Goal: Task Accomplishment & Management: Use online tool/utility

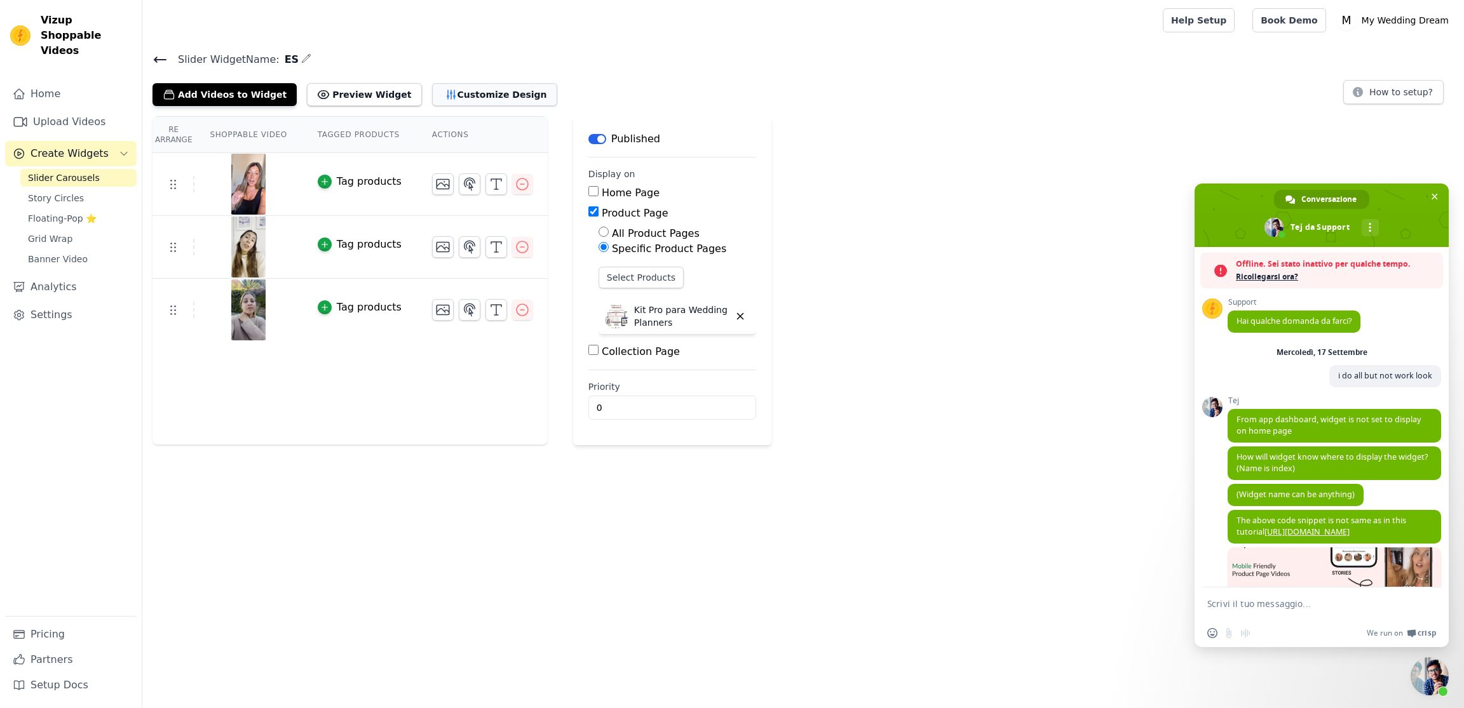
scroll to position [5044, 0]
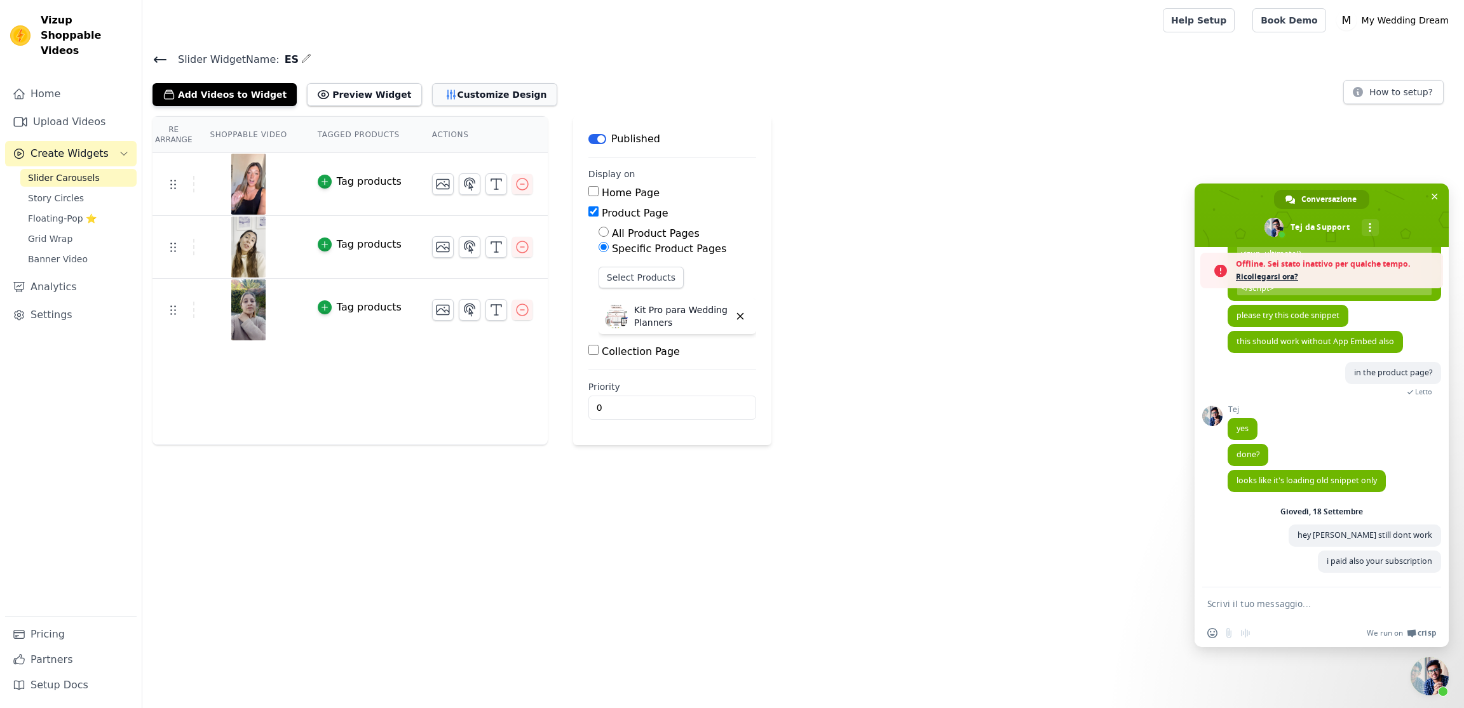
click at [469, 86] on button "Customize Design" at bounding box center [494, 94] width 125 height 23
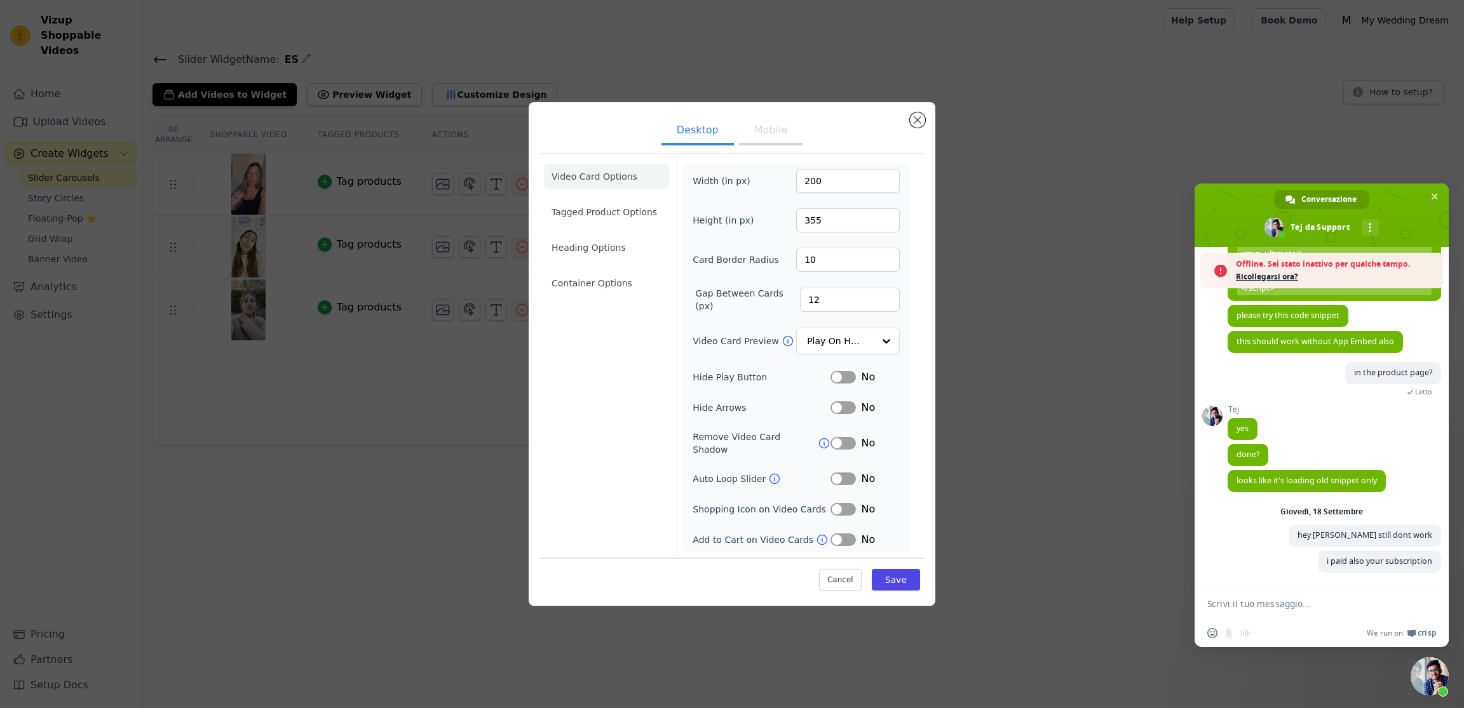
click at [774, 142] on button "Mobile" at bounding box center [771, 132] width 64 height 28
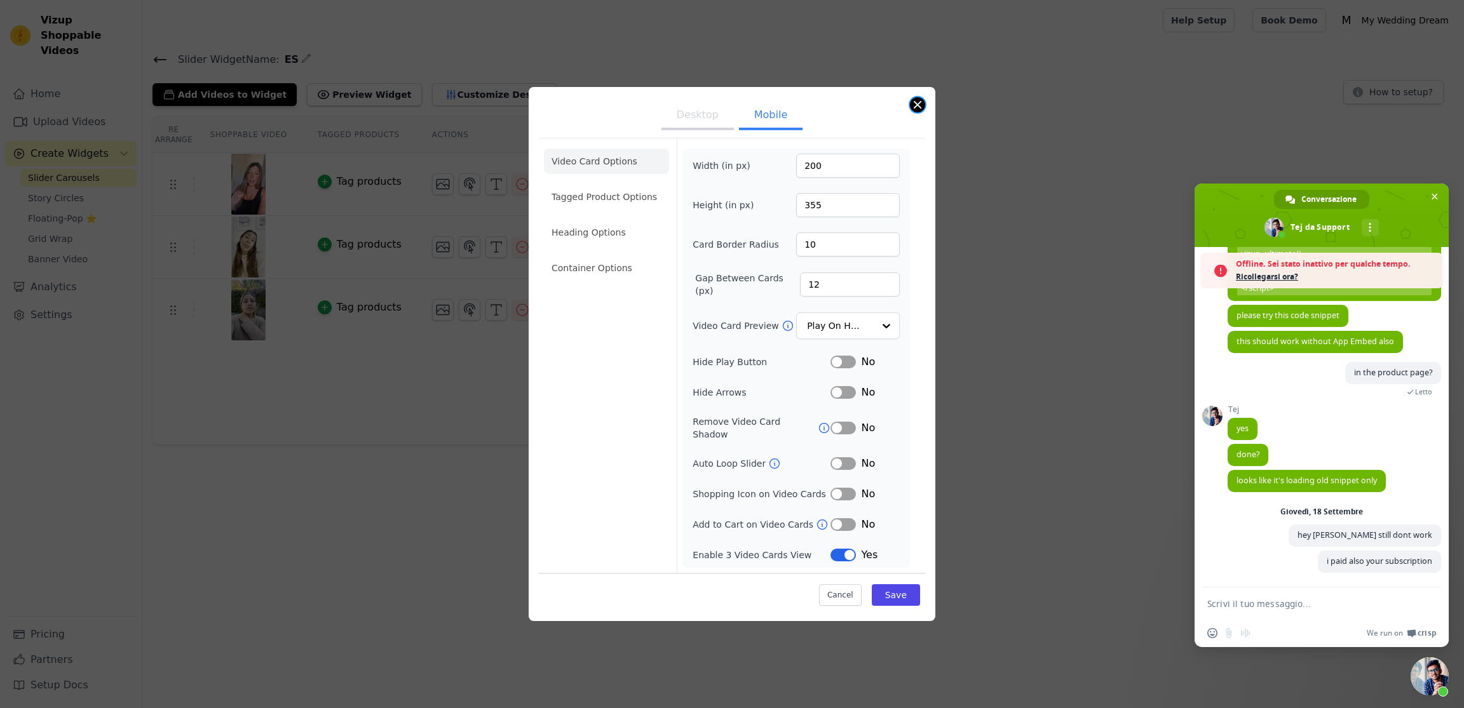
click at [919, 112] on button "Close modal" at bounding box center [917, 104] width 15 height 15
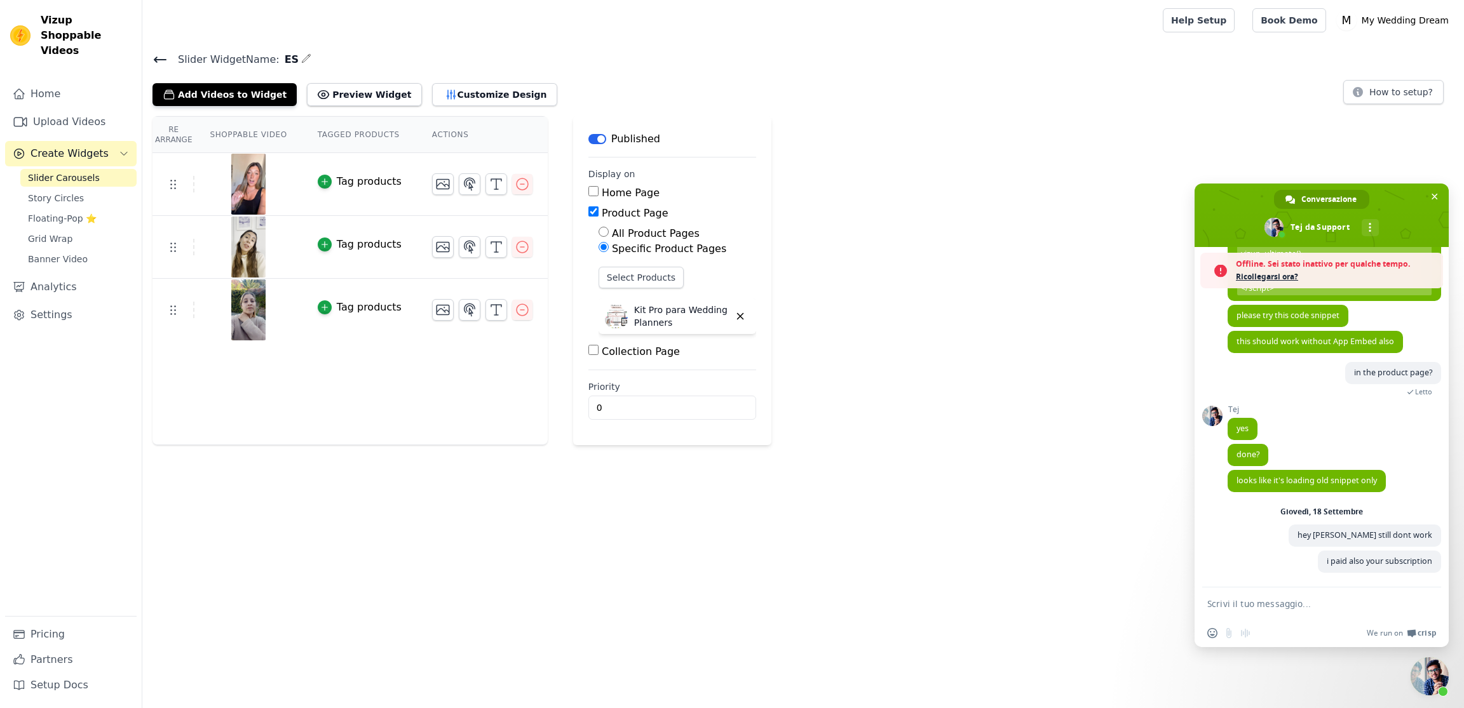
click at [168, 57] on span "Slider Widget Name:" at bounding box center [224, 59] width 112 height 15
click at [166, 57] on icon at bounding box center [159, 59] width 15 height 15
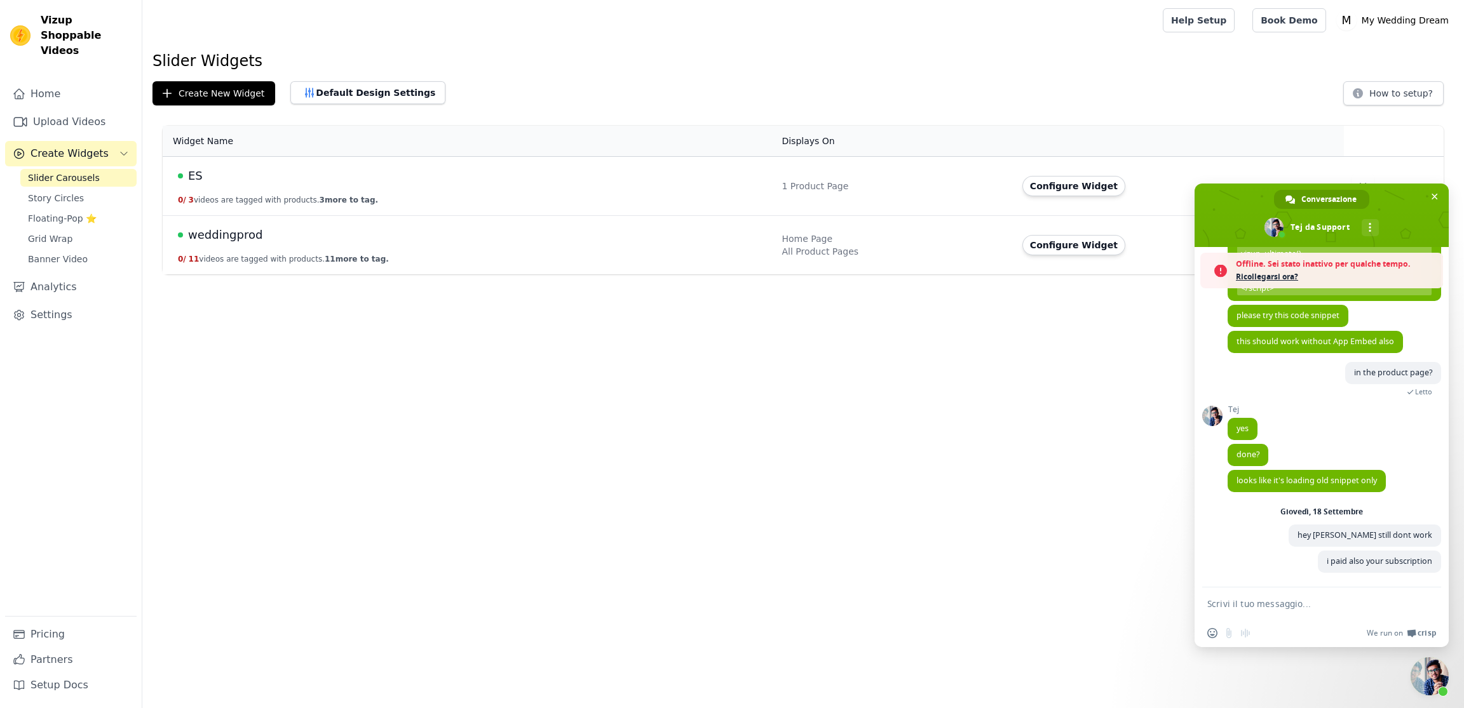
click at [216, 238] on span "weddingprod" at bounding box center [225, 235] width 74 height 18
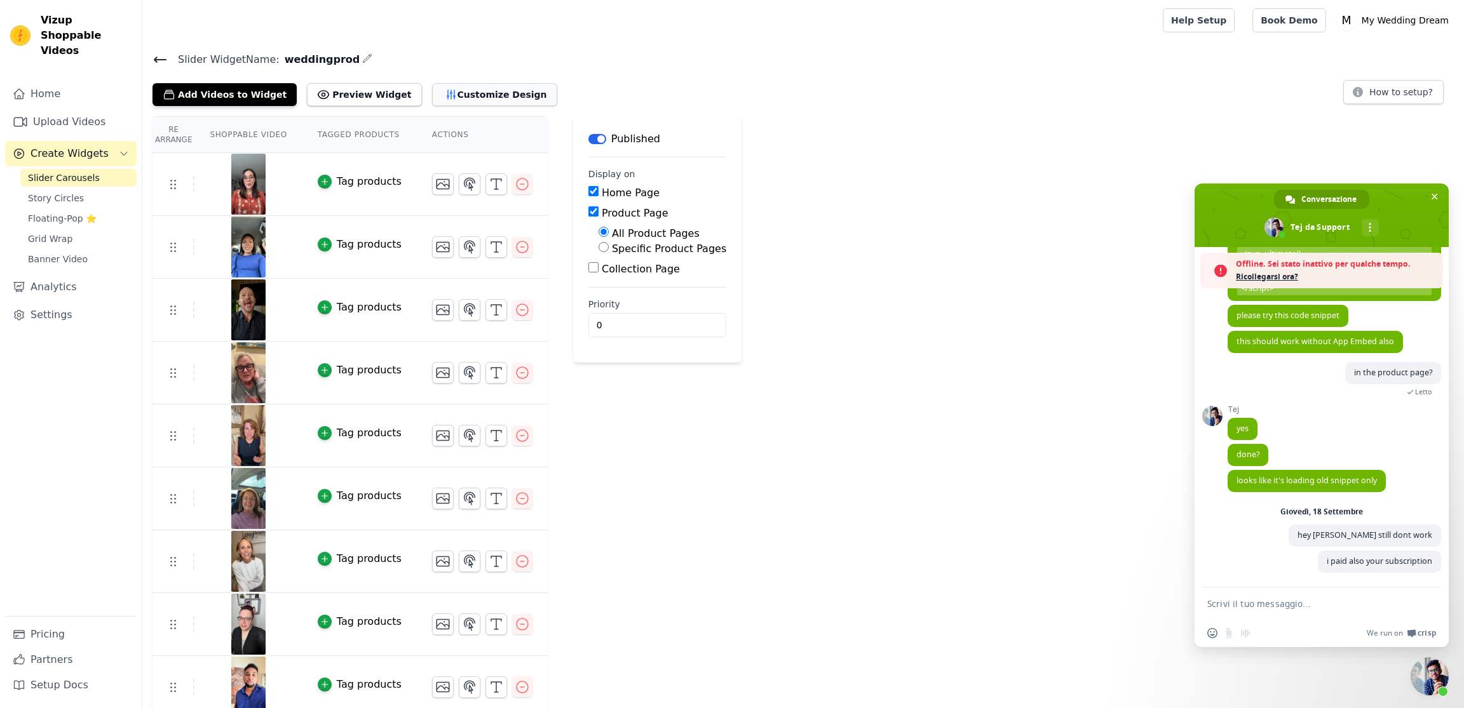
click at [457, 92] on button "Customize Design" at bounding box center [494, 94] width 125 height 23
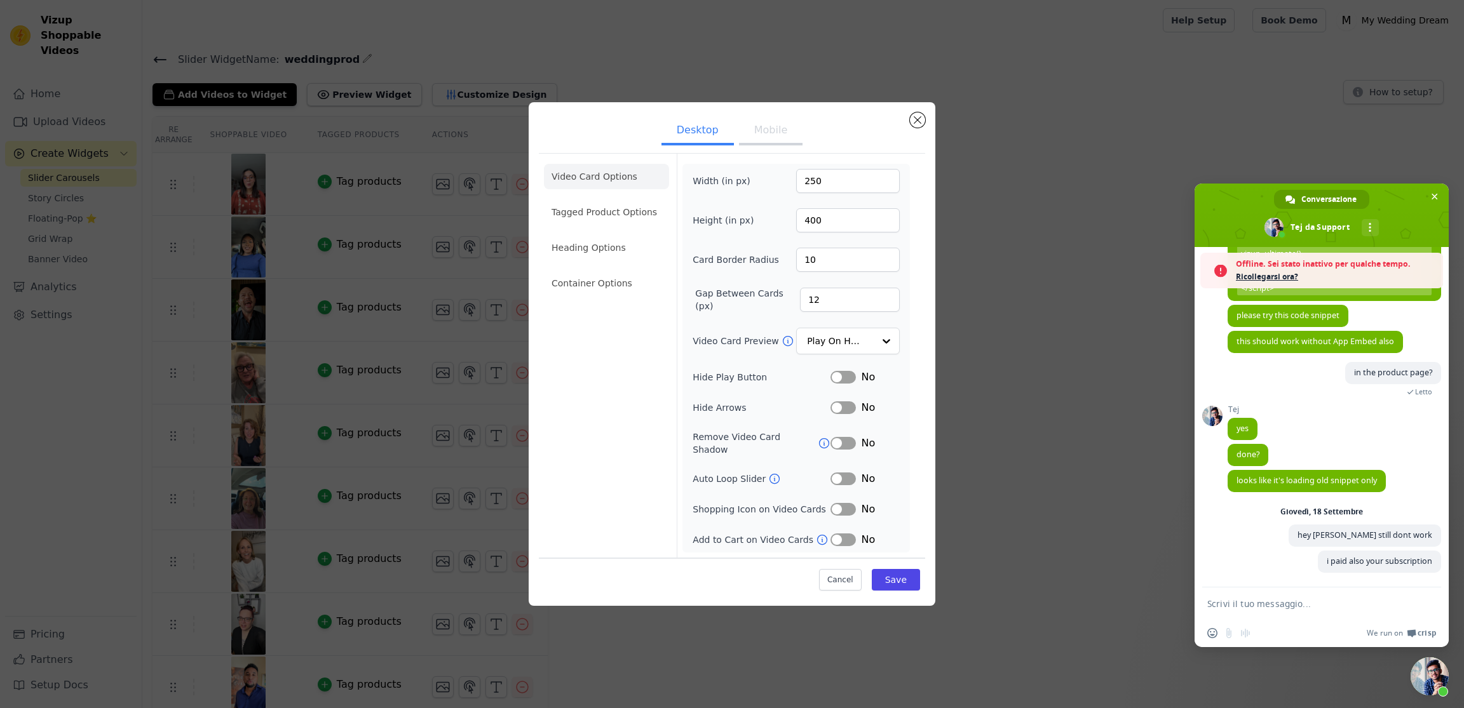
click at [769, 133] on button "Mobile" at bounding box center [771, 132] width 64 height 28
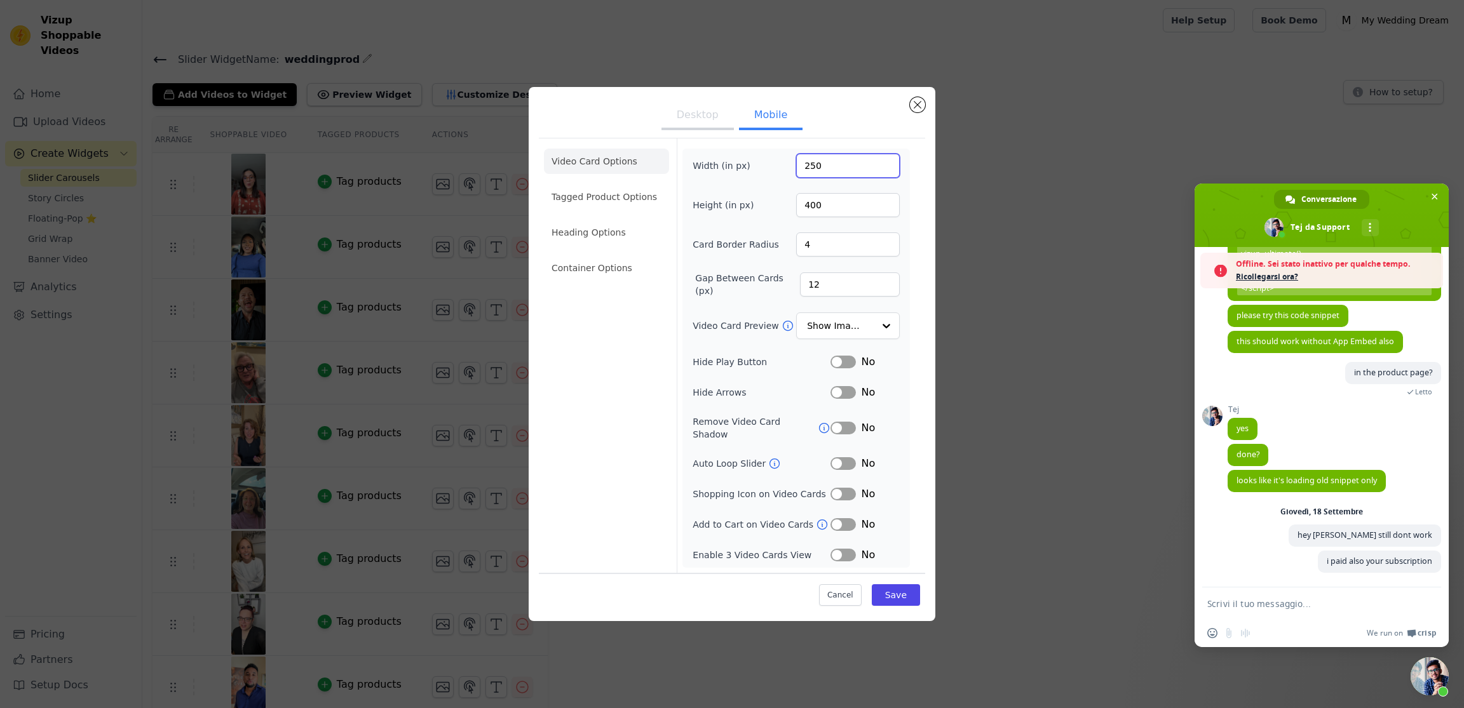
click at [813, 170] on input "250" at bounding box center [848, 166] width 104 height 24
click at [810, 169] on input "250" at bounding box center [848, 166] width 104 height 24
click at [810, 168] on input "250" at bounding box center [848, 166] width 104 height 24
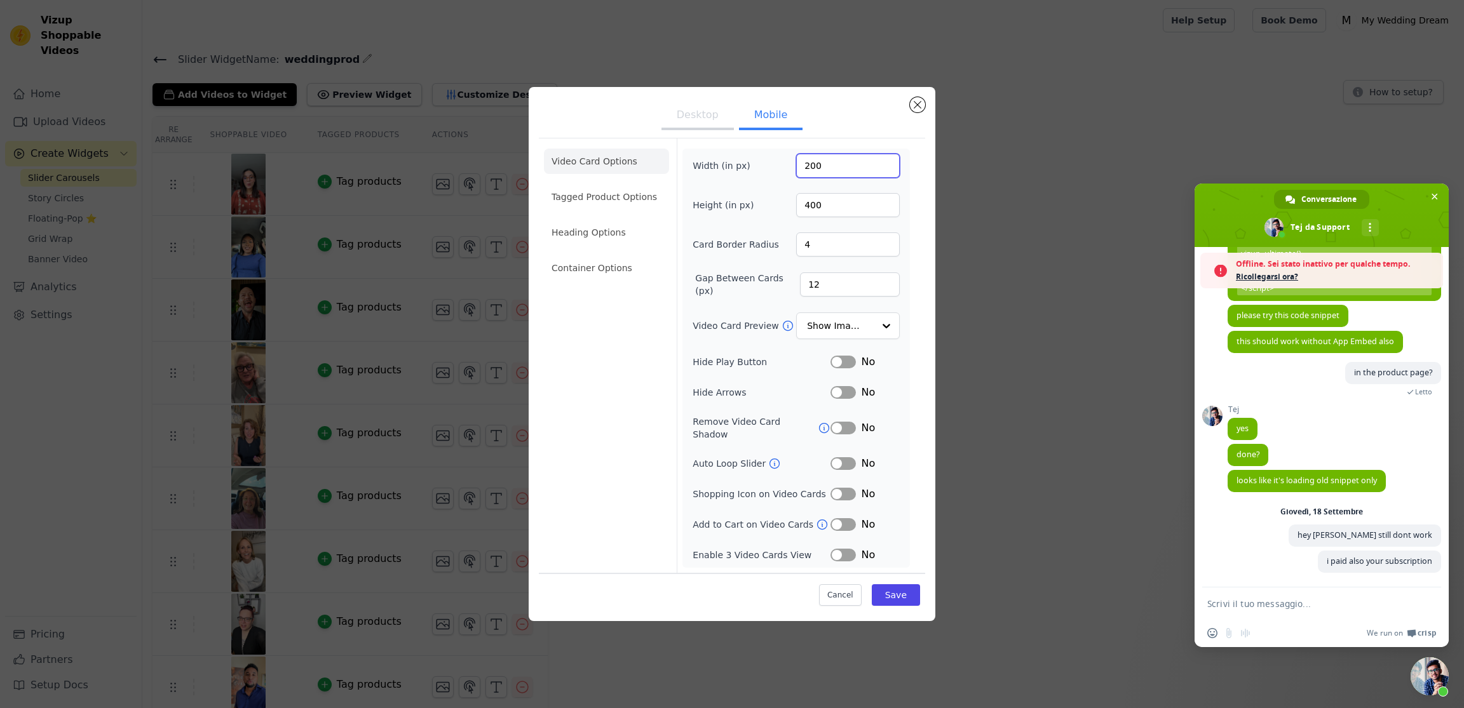
type input "200"
click at [813, 208] on input "400" at bounding box center [848, 205] width 104 height 24
type input "355"
click at [922, 265] on div "Video Card Options Tagged Product Options Heading Options Container Options Wid…" at bounding box center [732, 355] width 386 height 435
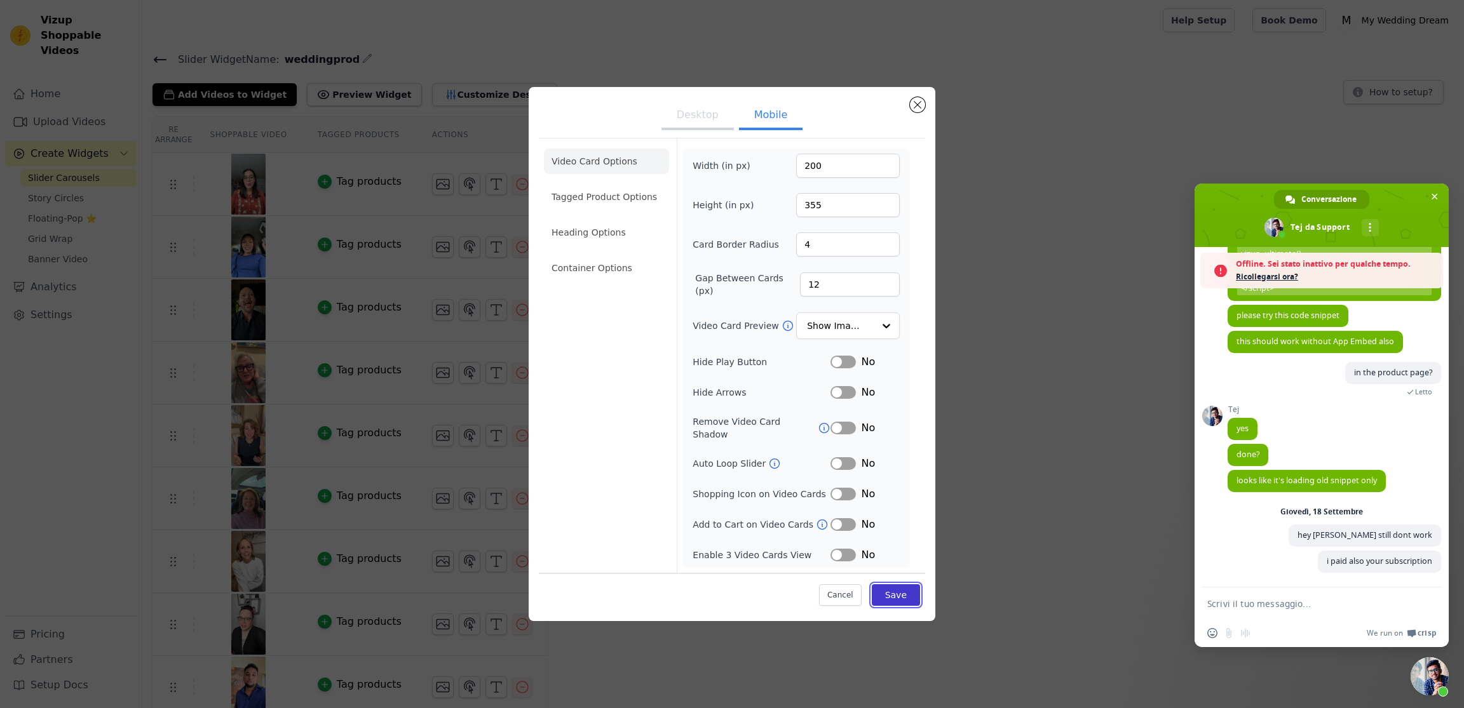
click at [891, 593] on button "Save" at bounding box center [896, 595] width 48 height 22
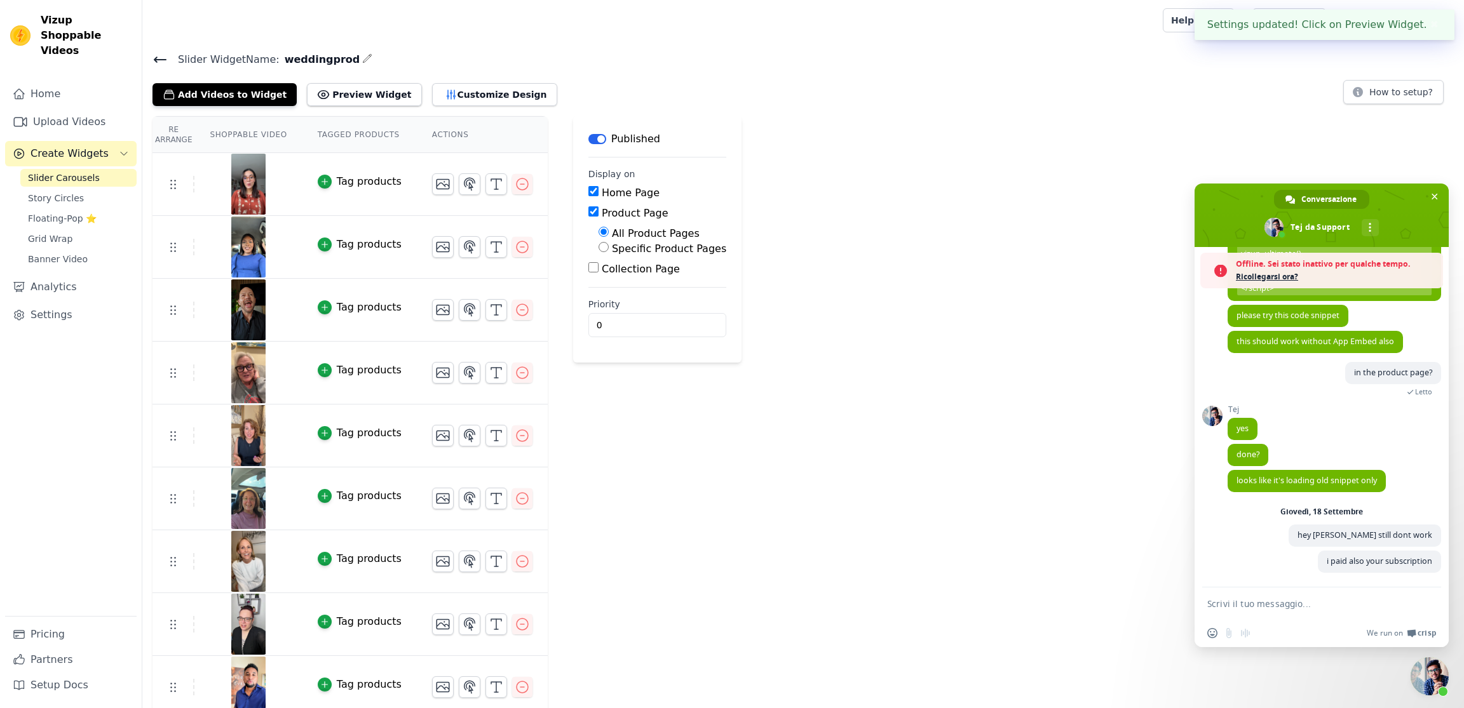
click at [156, 53] on icon at bounding box center [159, 59] width 15 height 15
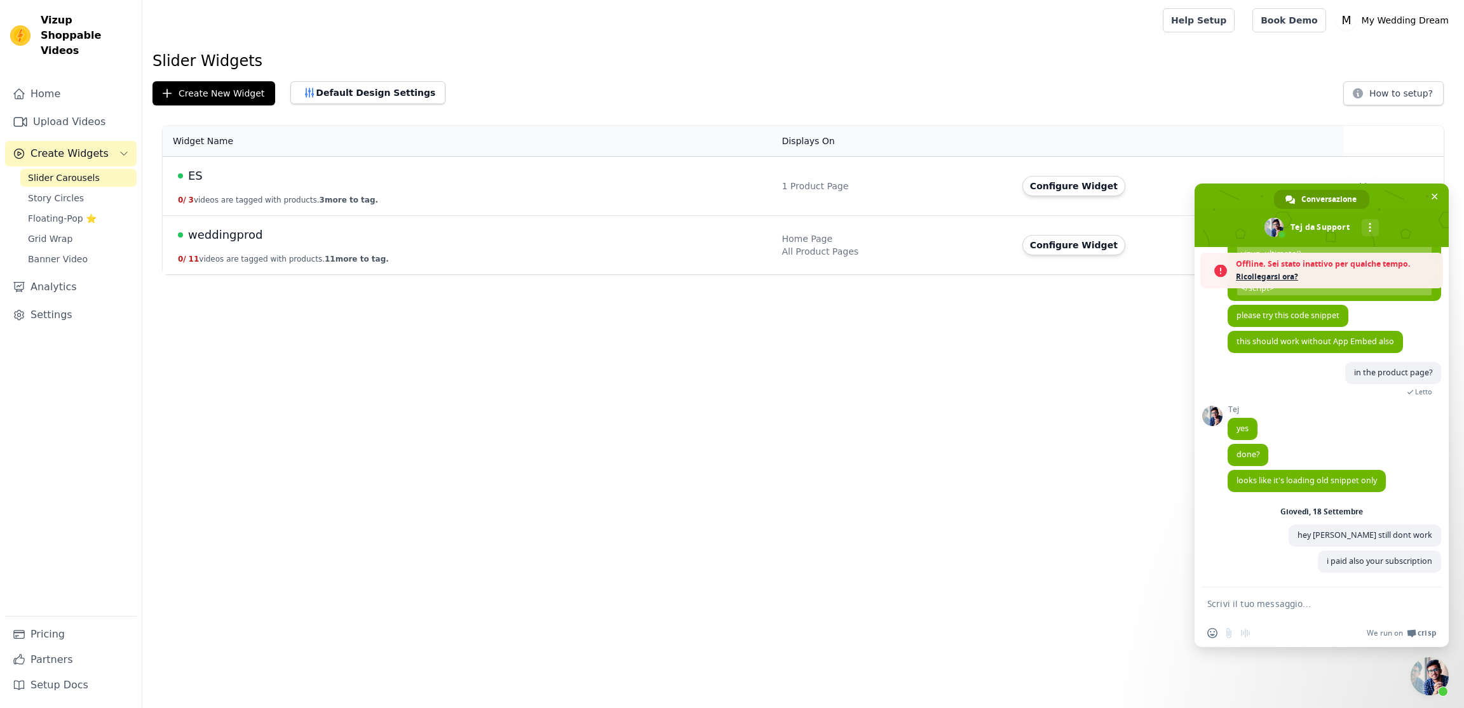
click at [245, 243] on span "weddingprod" at bounding box center [225, 235] width 74 height 18
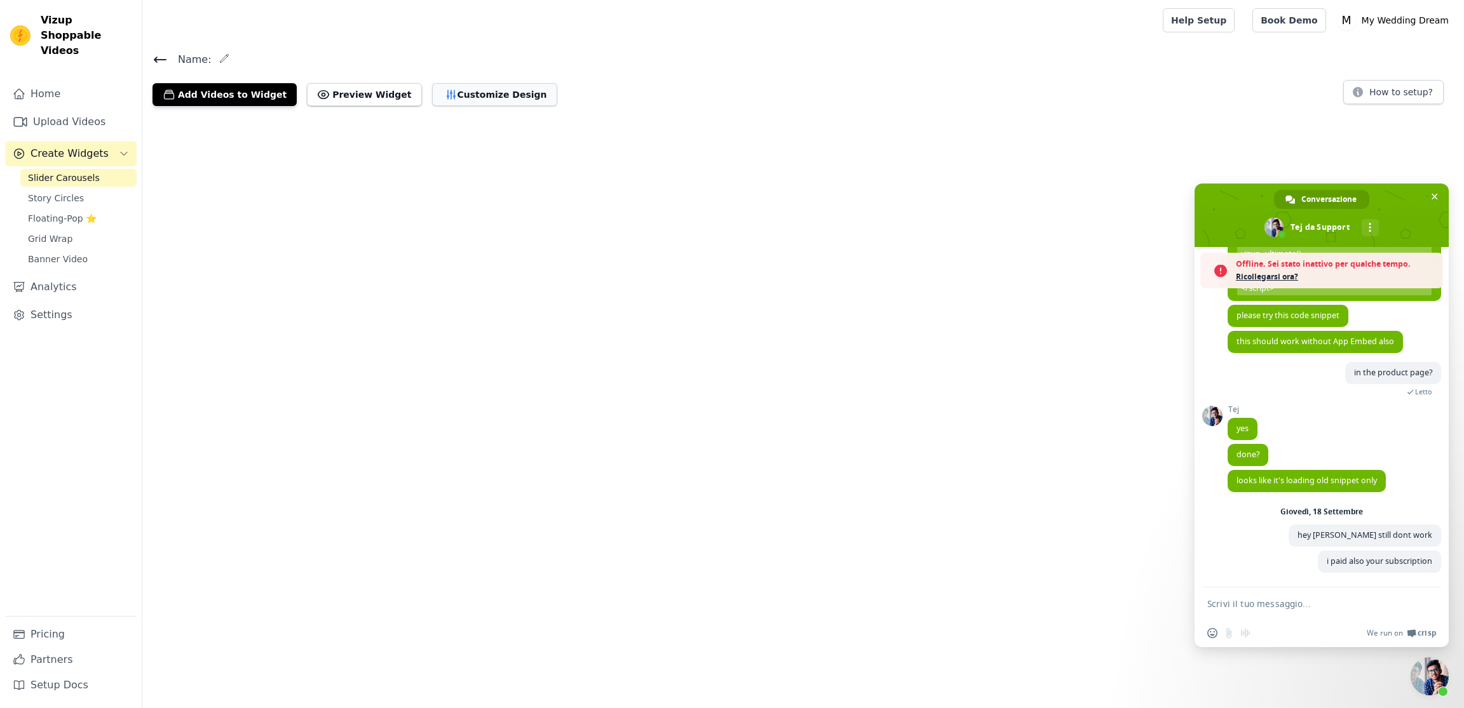
click at [445, 94] on icon "button" at bounding box center [451, 94] width 13 height 13
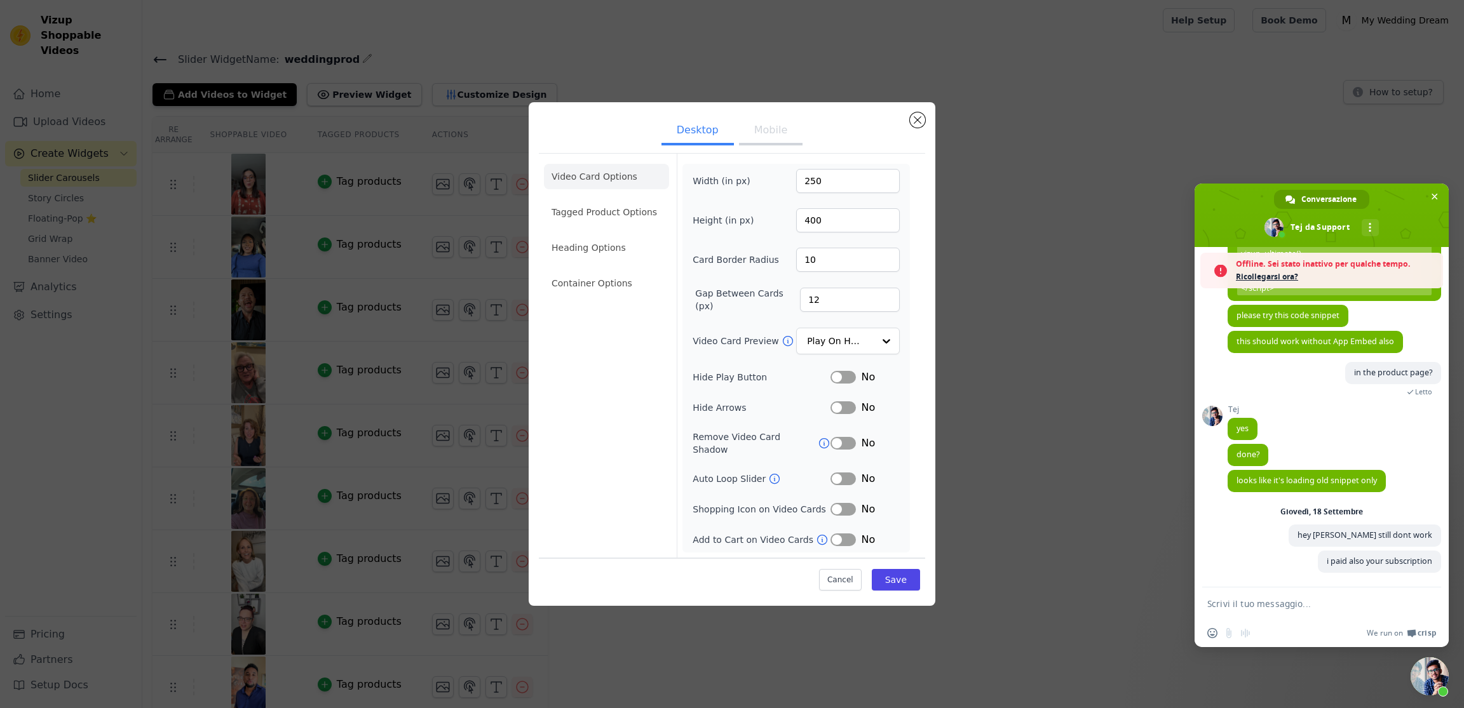
click at [756, 130] on button "Mobile" at bounding box center [771, 132] width 64 height 28
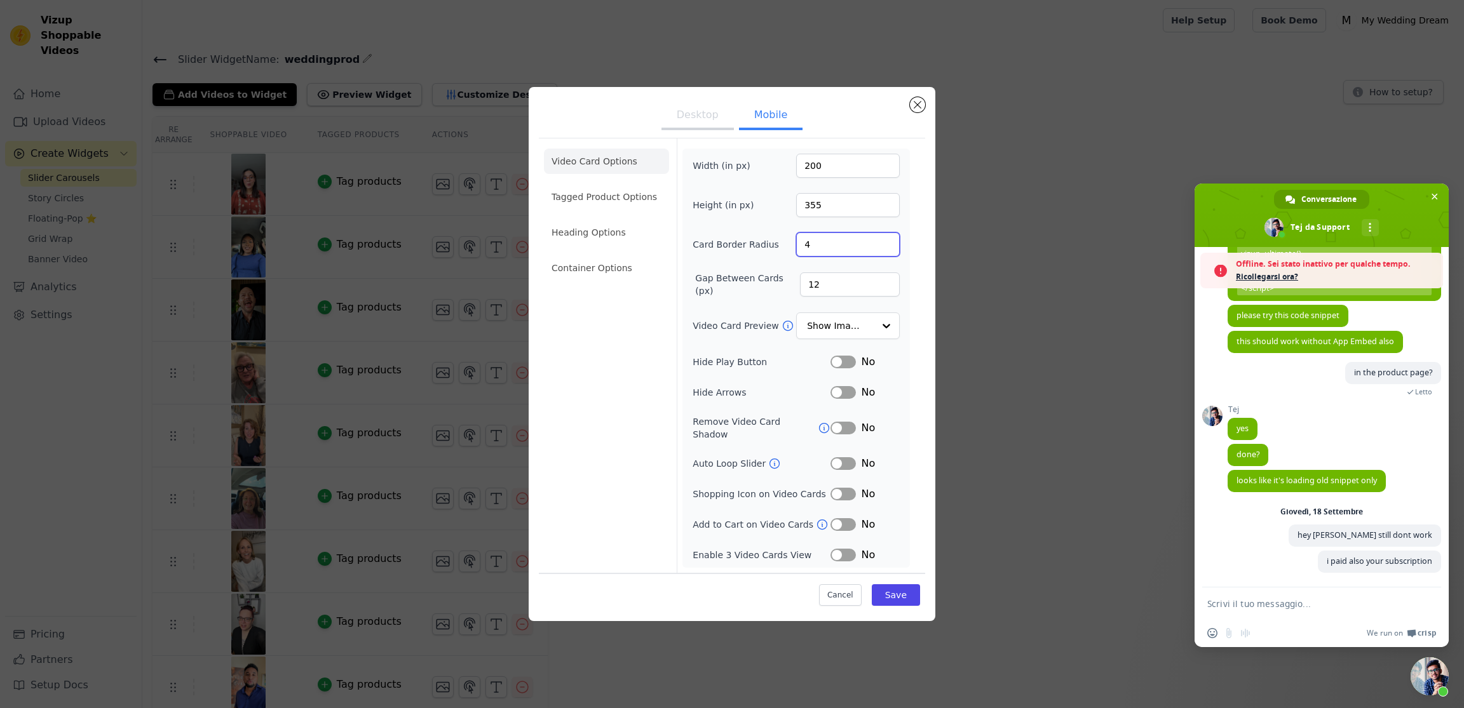
click at [813, 257] on input "4" at bounding box center [848, 245] width 104 height 24
type input "10"
click at [691, 115] on button "Desktop" at bounding box center [697, 116] width 72 height 28
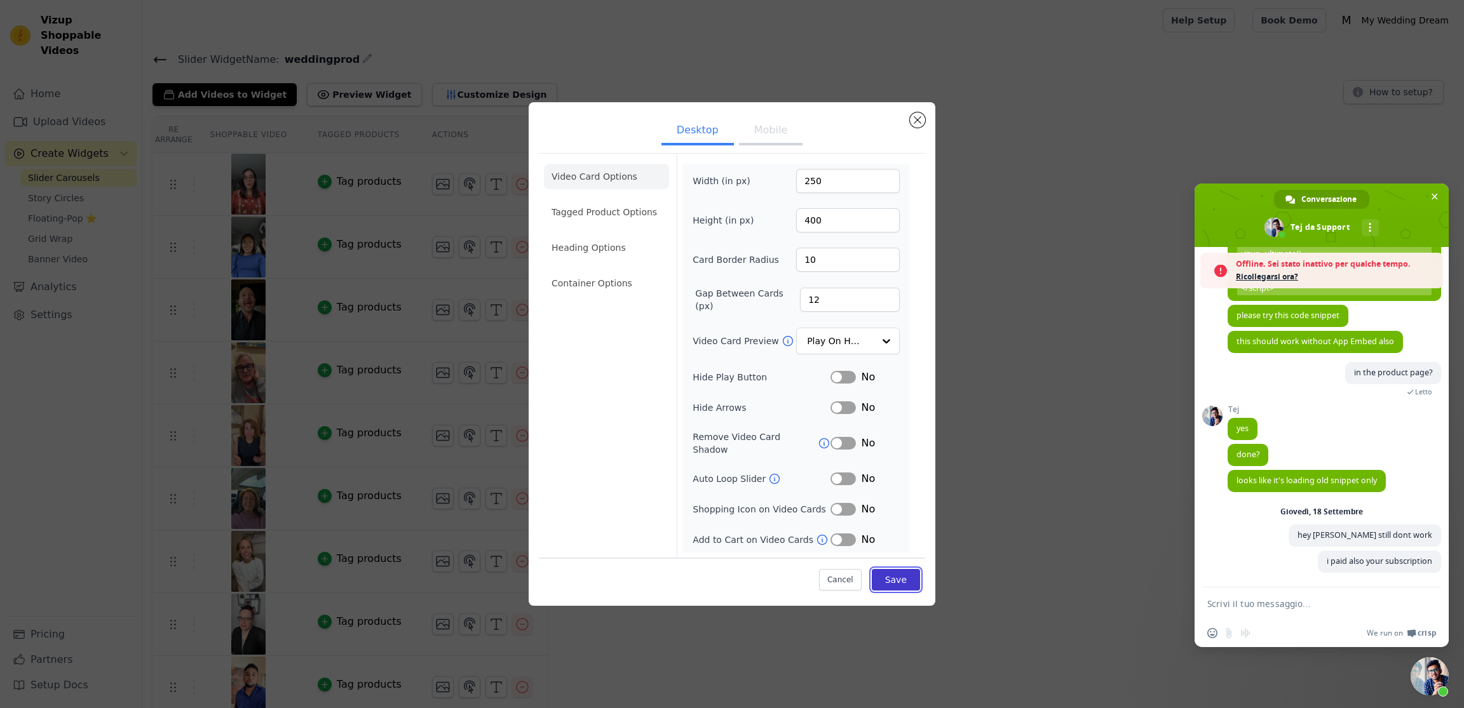
click at [904, 574] on button "Save" at bounding box center [896, 580] width 48 height 22
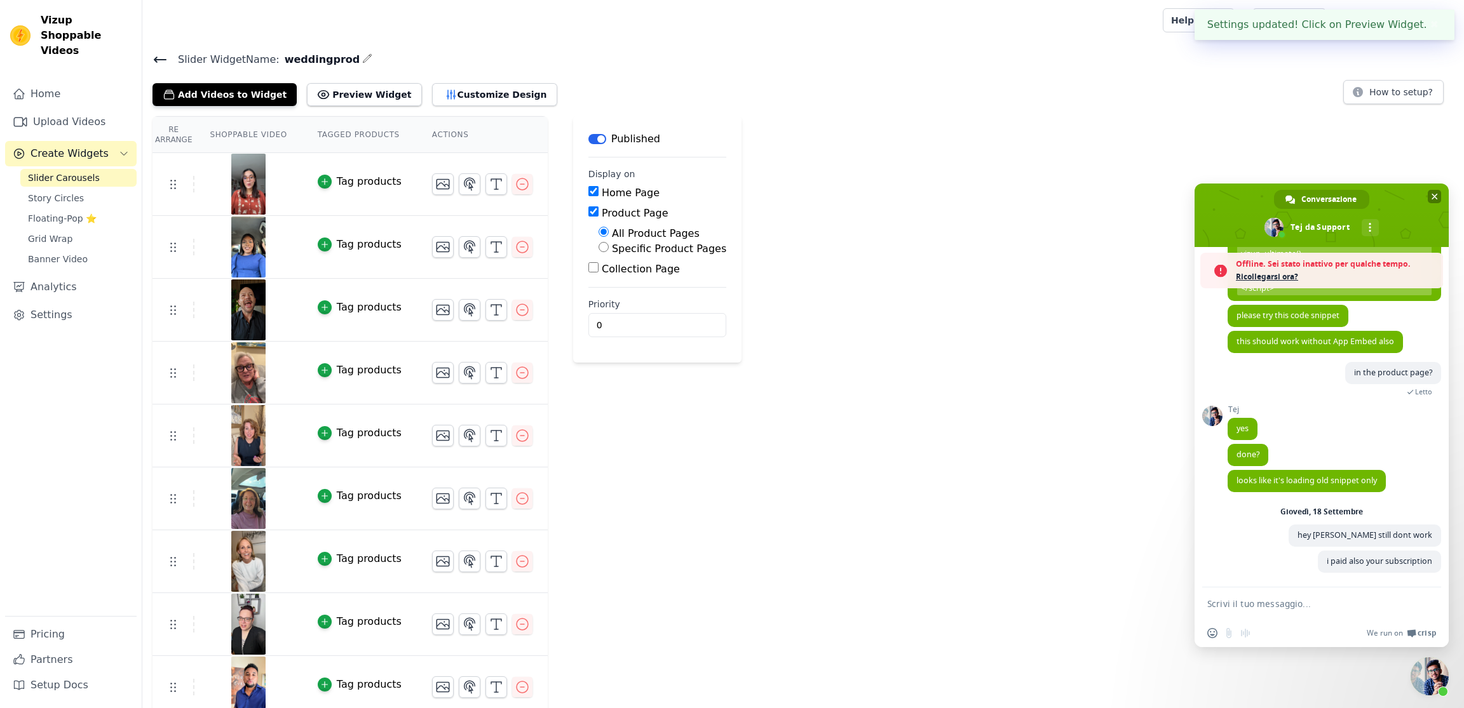
click at [1434, 199] on span "Chiudere la chat" at bounding box center [1434, 197] width 6 height 6
